Goal: Transaction & Acquisition: Purchase product/service

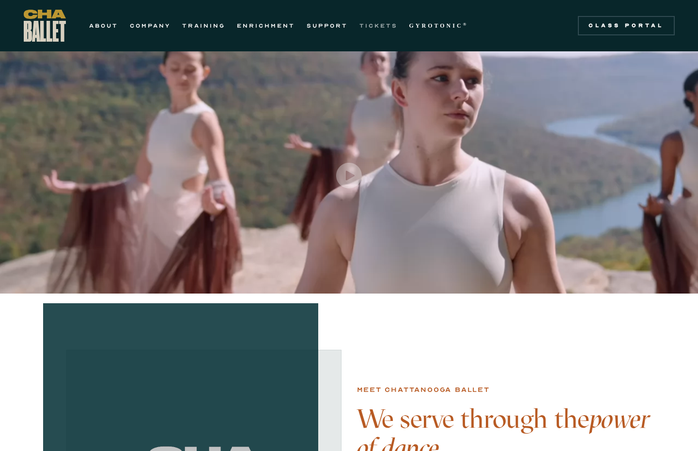
click at [383, 27] on link "TICKETS" at bounding box center [378, 26] width 38 height 12
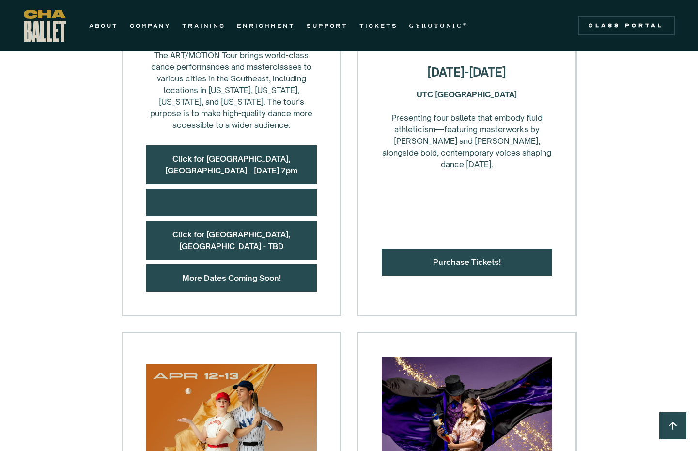
scroll to position [532, 0]
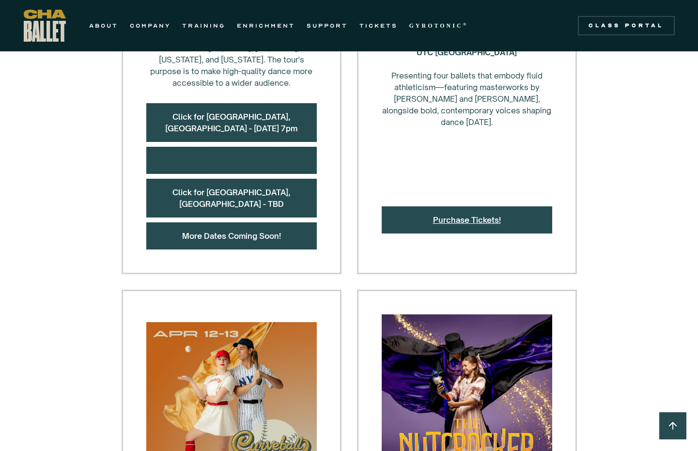
click at [478, 215] on link "Purchase Tickets!" at bounding box center [467, 220] width 68 height 10
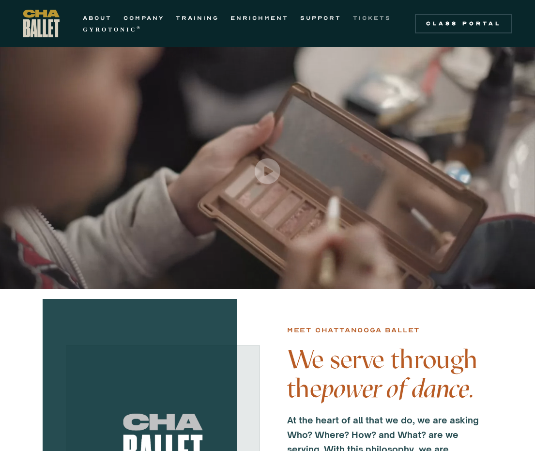
click at [376, 16] on link "TICKETS" at bounding box center [372, 18] width 38 height 12
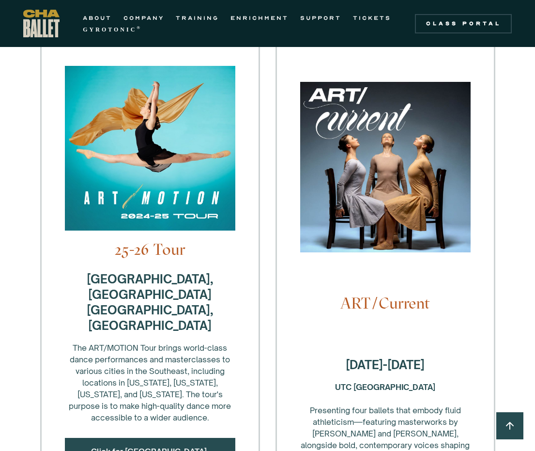
scroll to position [242, 0]
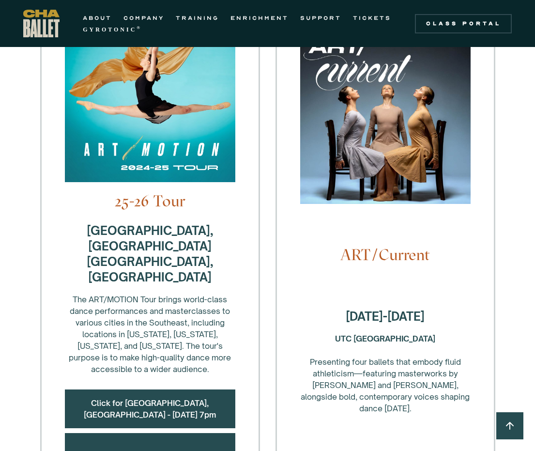
click at [325, 278] on div "ART/Current October 4-5, 2025 UTC Fine Arts Center ‍ Presenting four ballets th…" at bounding box center [385, 276] width 220 height 567
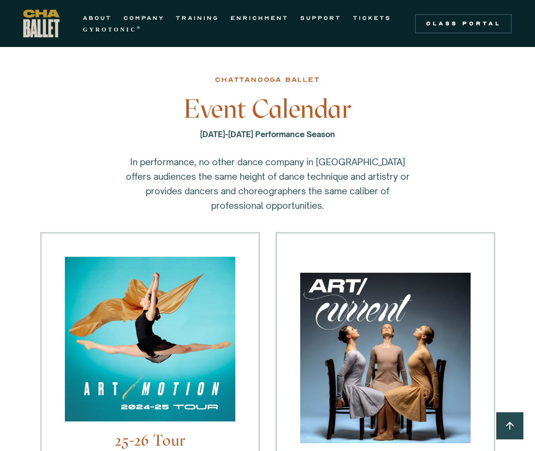
scroll to position [0, 0]
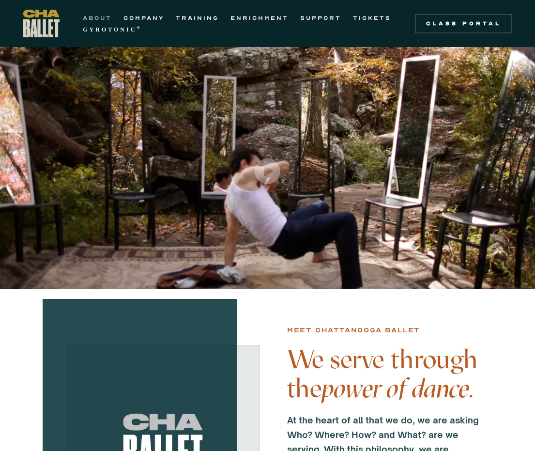
click at [94, 19] on link "ABOUT" at bounding box center [97, 18] width 29 height 12
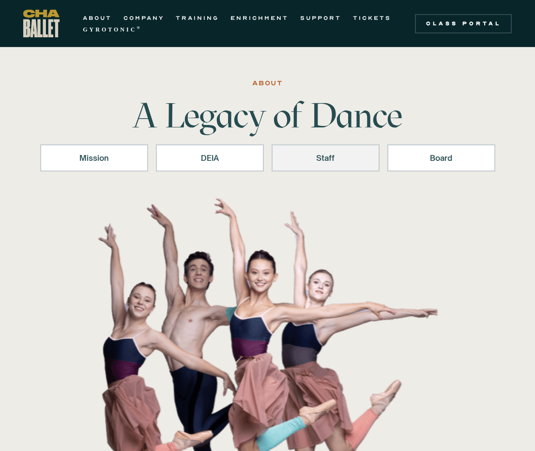
click at [324, 156] on div "Staff" at bounding box center [325, 158] width 83 height 12
click at [333, 14] on link "SUPPORT" at bounding box center [320, 18] width 41 height 12
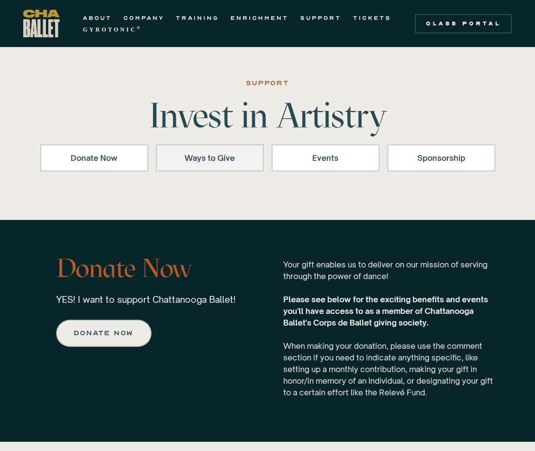
click at [184, 153] on div "Ways to Give" at bounding box center [209, 158] width 83 height 12
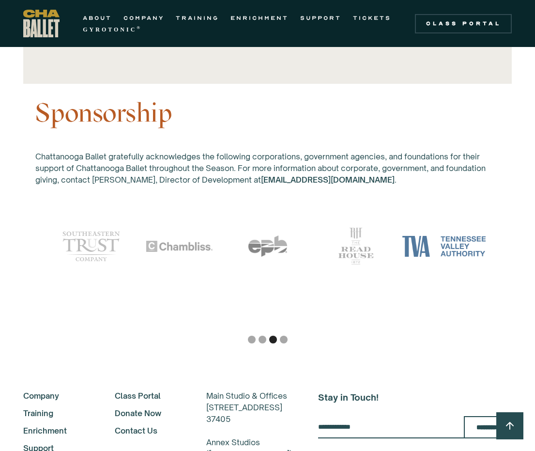
scroll to position [2658, 0]
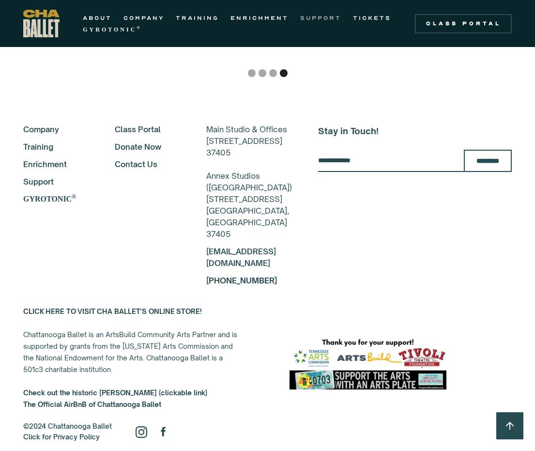
click at [320, 17] on link "SUPPORT" at bounding box center [320, 18] width 41 height 12
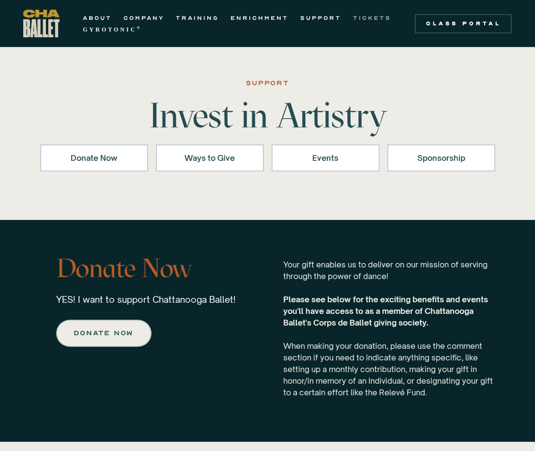
click at [362, 18] on link "TICKETS" at bounding box center [372, 18] width 38 height 12
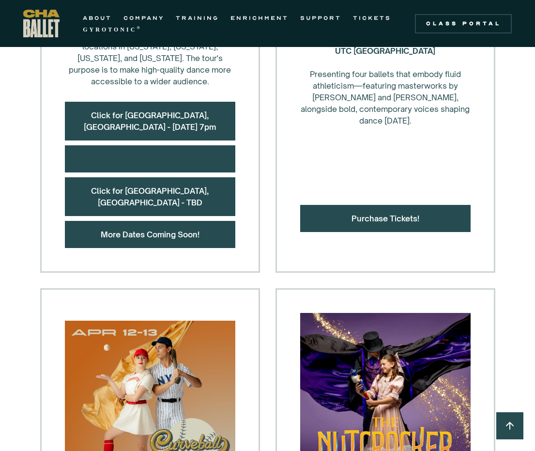
scroll to position [532, 0]
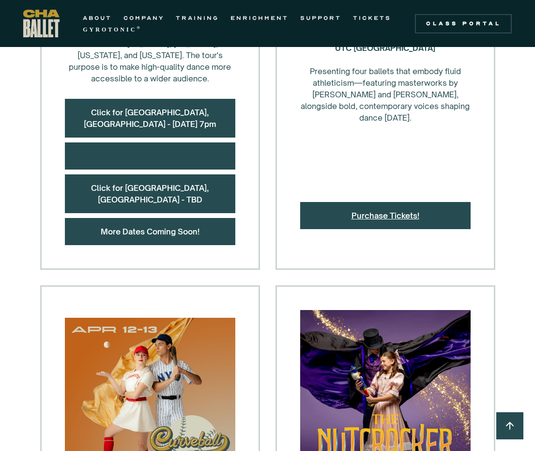
click at [384, 211] on link "Purchase Tickets!" at bounding box center [385, 216] width 68 height 10
